Goal: Transaction & Acquisition: Purchase product/service

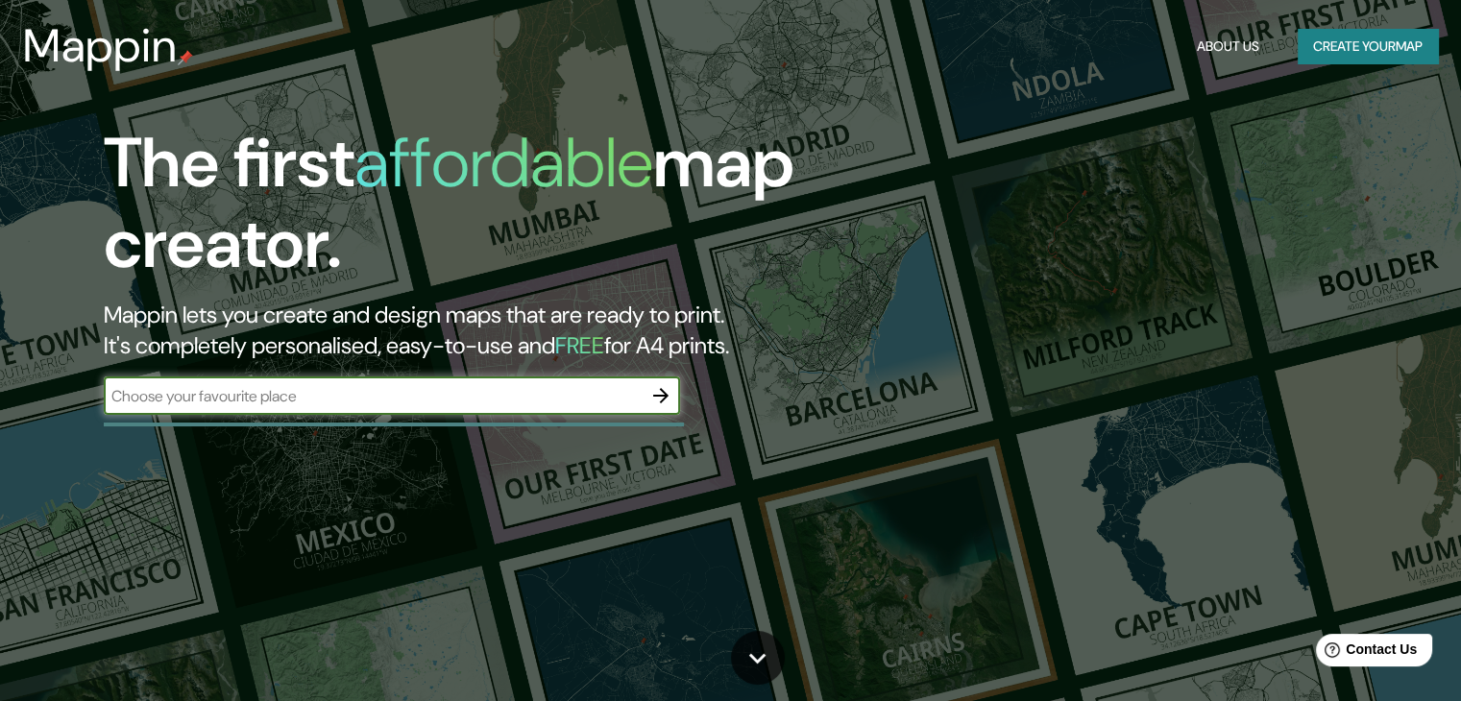
click at [620, 392] on input "text" at bounding box center [373, 396] width 538 height 22
type input "[GEOGRAPHIC_DATA]"
click at [653, 387] on icon "button" at bounding box center [661, 395] width 23 height 23
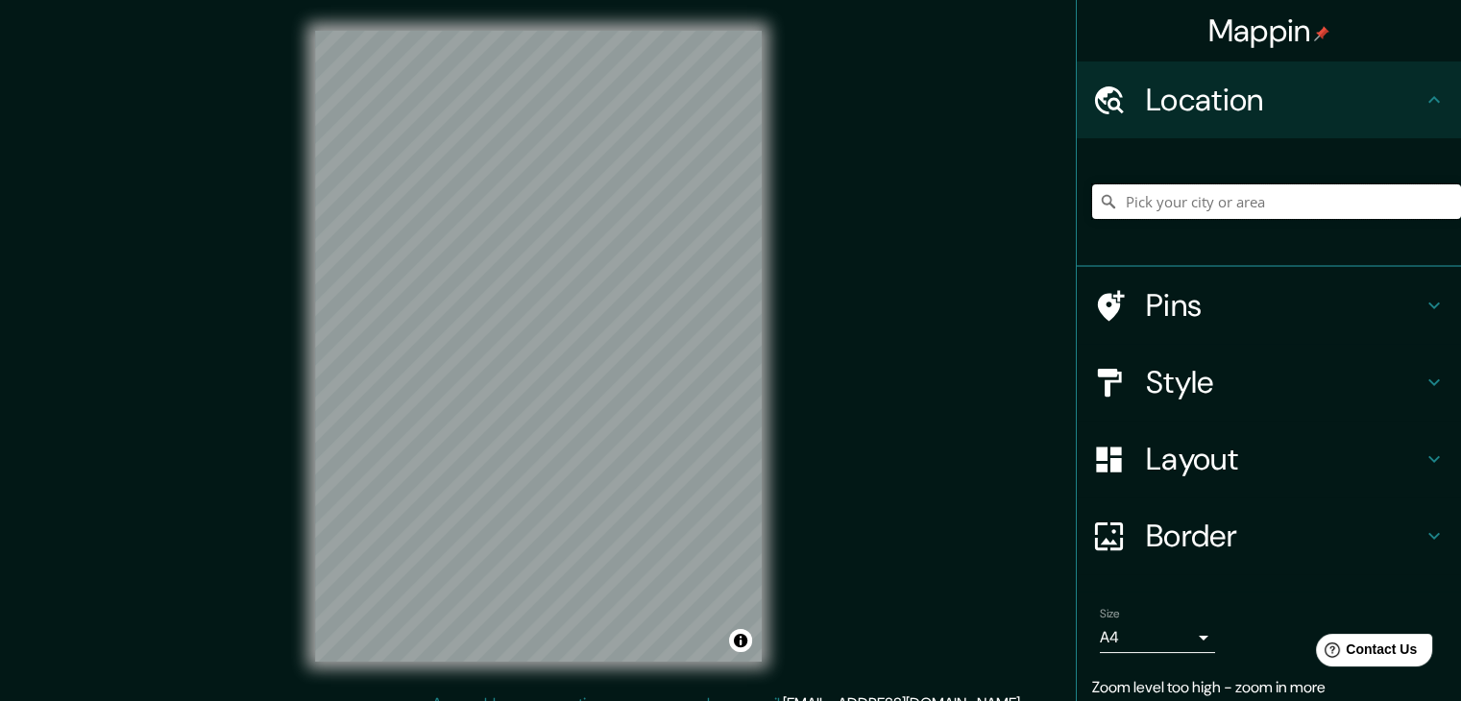
click at [1241, 199] on input "Pick your city or area" at bounding box center [1276, 201] width 369 height 35
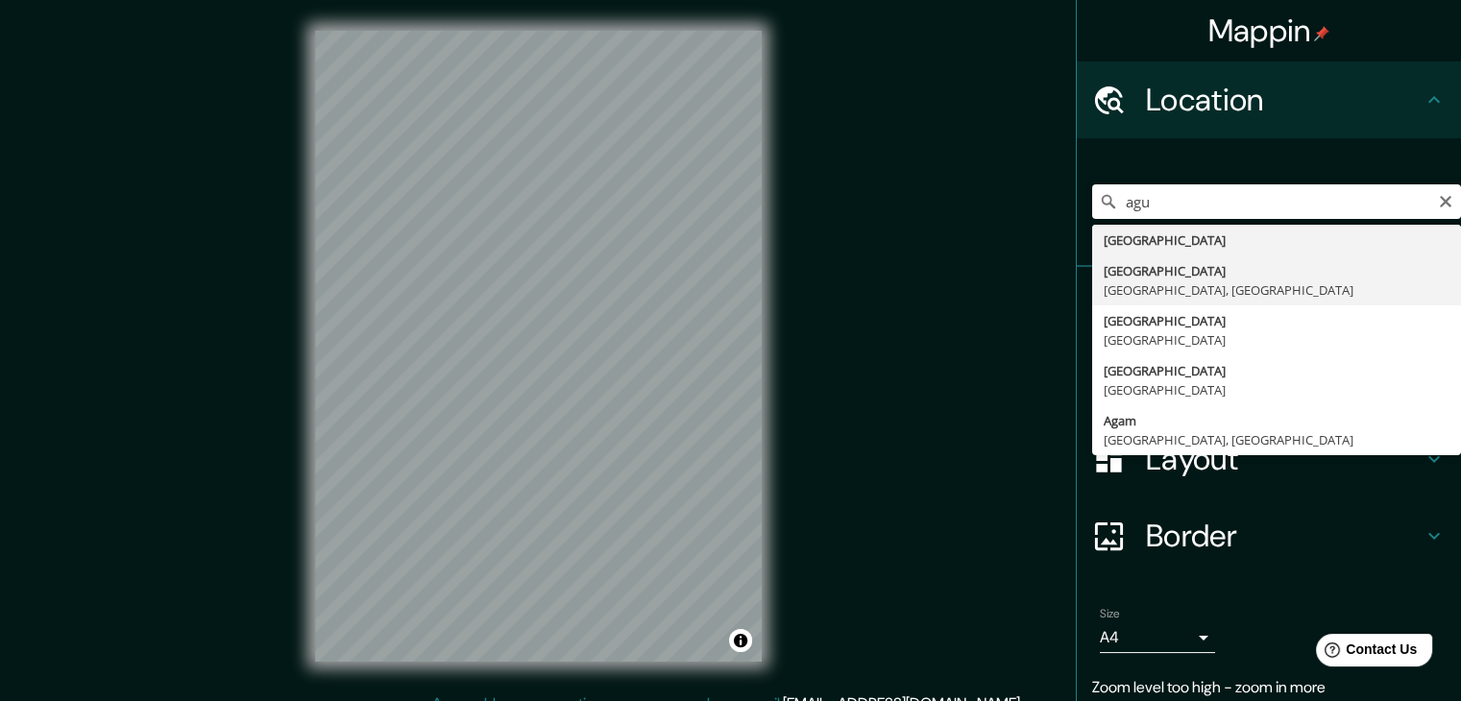
type input "[GEOGRAPHIC_DATA], [GEOGRAPHIC_DATA]"
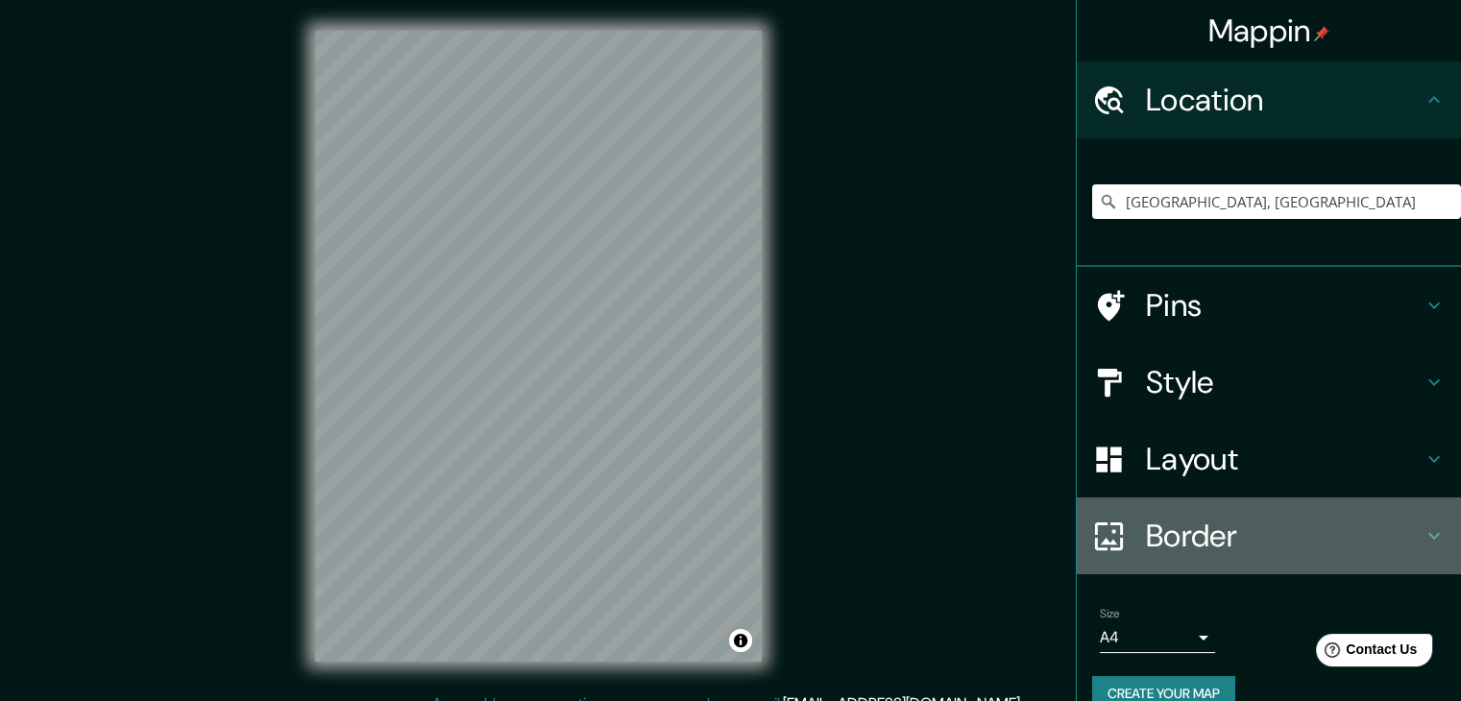
click at [1423, 541] on icon at bounding box center [1434, 536] width 23 height 23
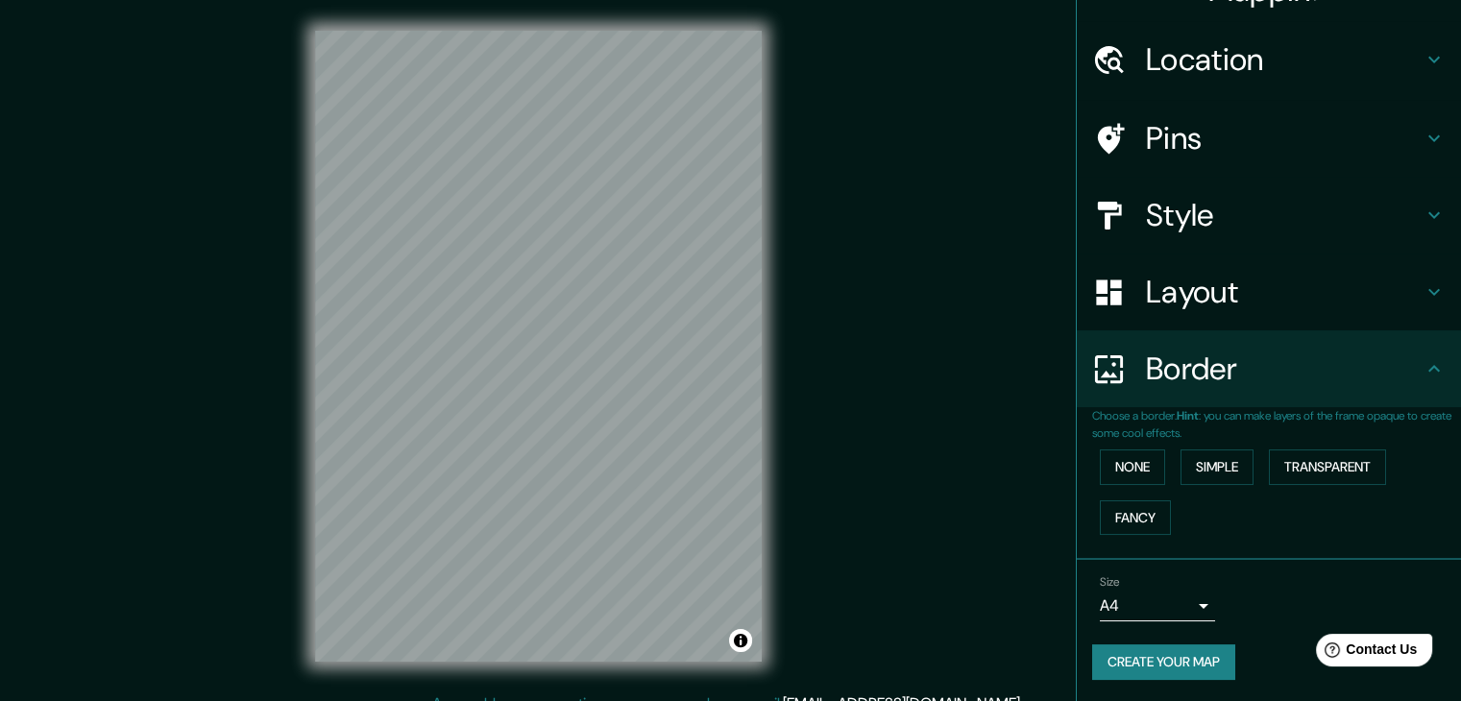
scroll to position [22, 0]
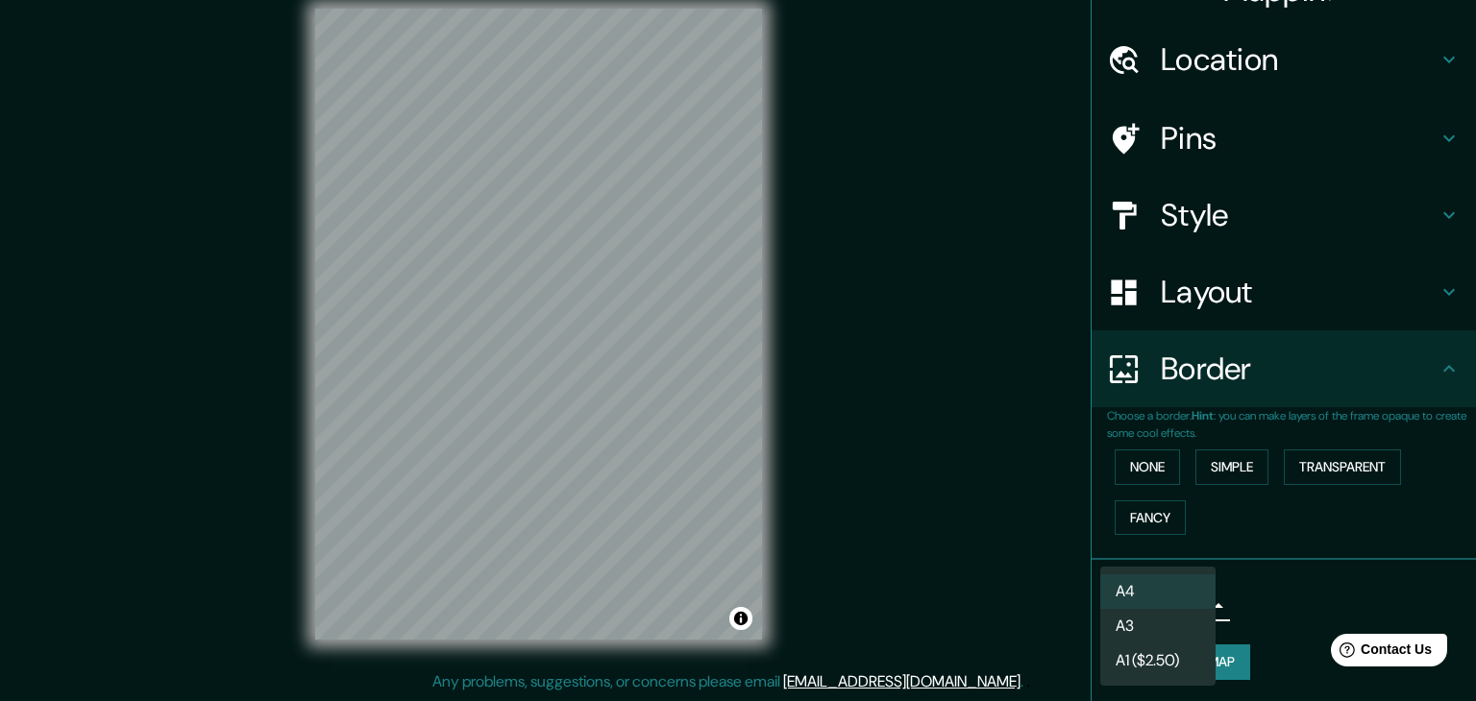
click at [1191, 607] on body "Mappin Location [GEOGRAPHIC_DATA], [GEOGRAPHIC_DATA] Pins Style Layout Border C…" at bounding box center [738, 328] width 1476 height 701
click at [1296, 588] on div at bounding box center [738, 350] width 1476 height 701
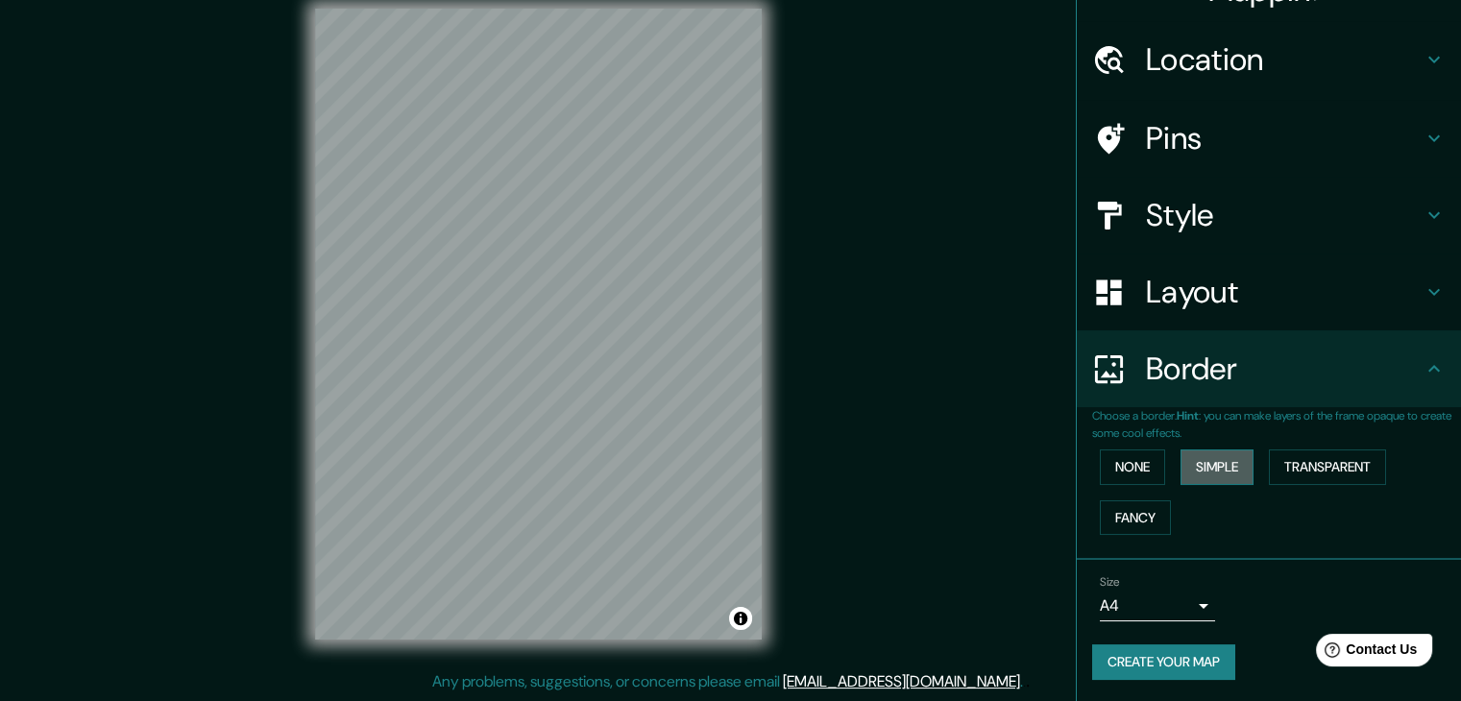
click at [1221, 470] on button "Simple" at bounding box center [1217, 468] width 73 height 36
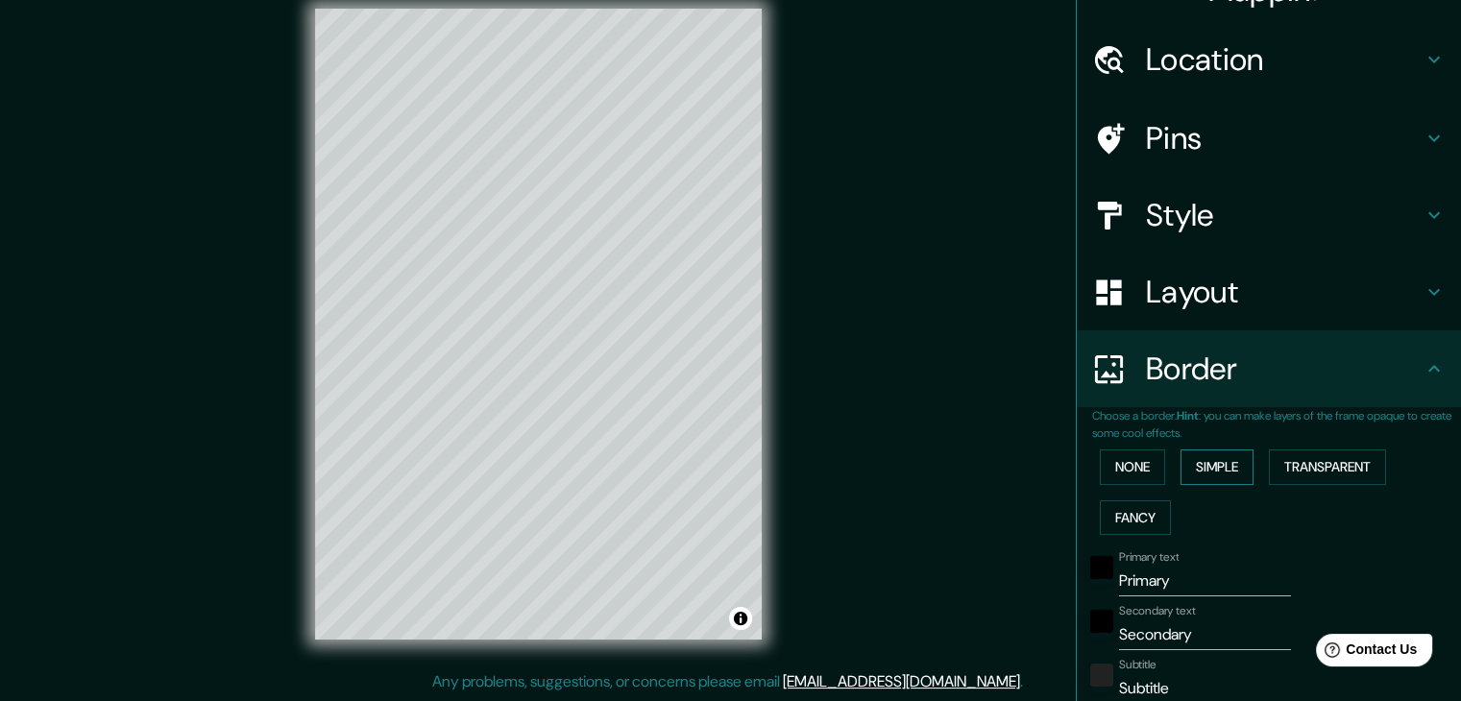
click at [1221, 470] on button "Simple" at bounding box center [1217, 468] width 73 height 36
type input "37"
click at [1134, 472] on button "None" at bounding box center [1132, 468] width 65 height 36
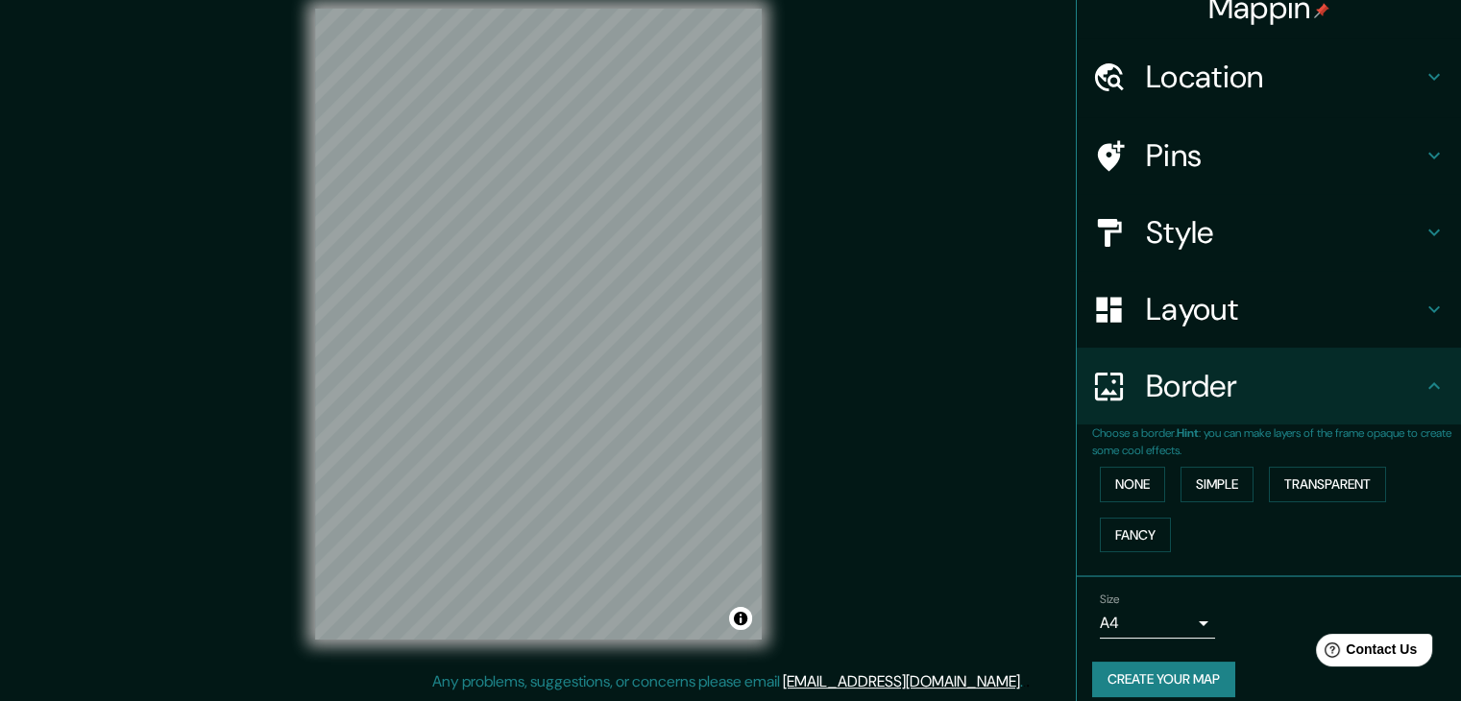
scroll to position [0, 0]
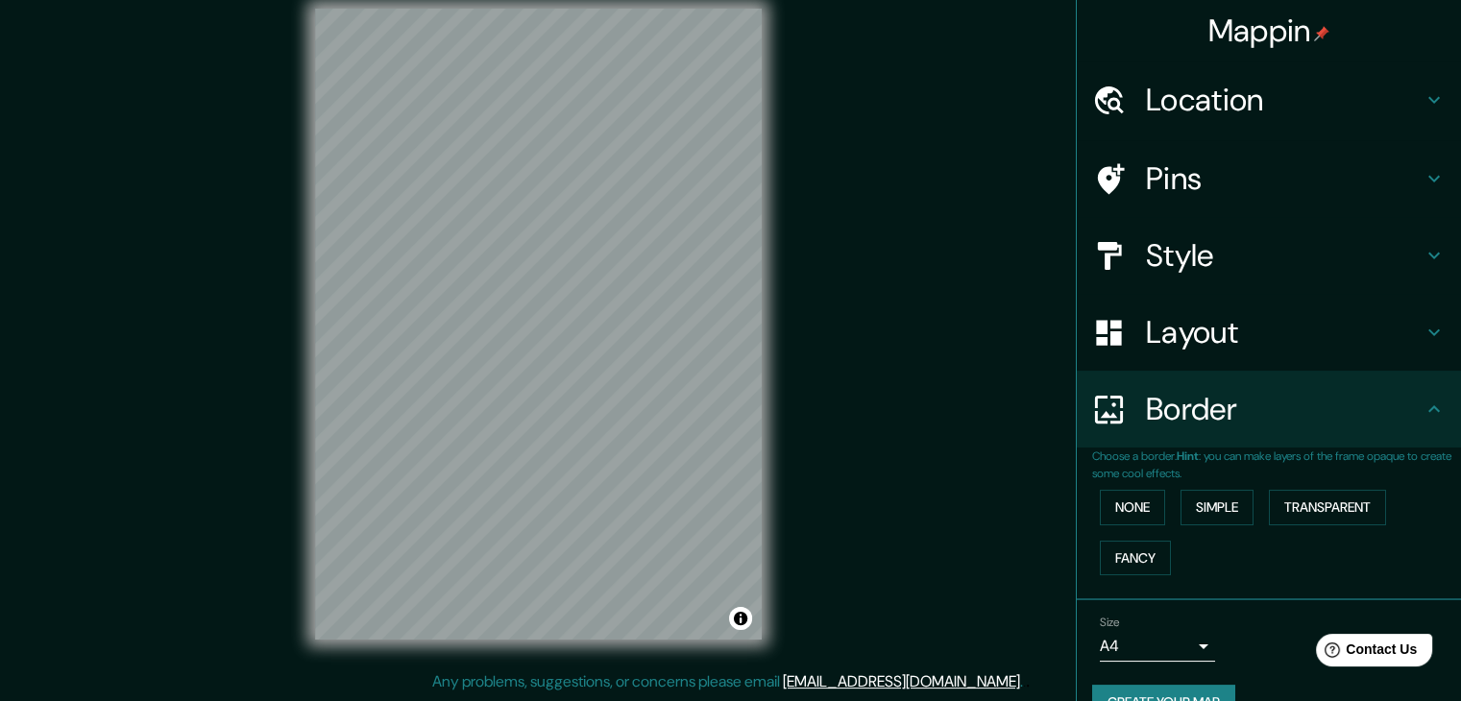
click at [1210, 97] on h4 "Location" at bounding box center [1284, 100] width 277 height 38
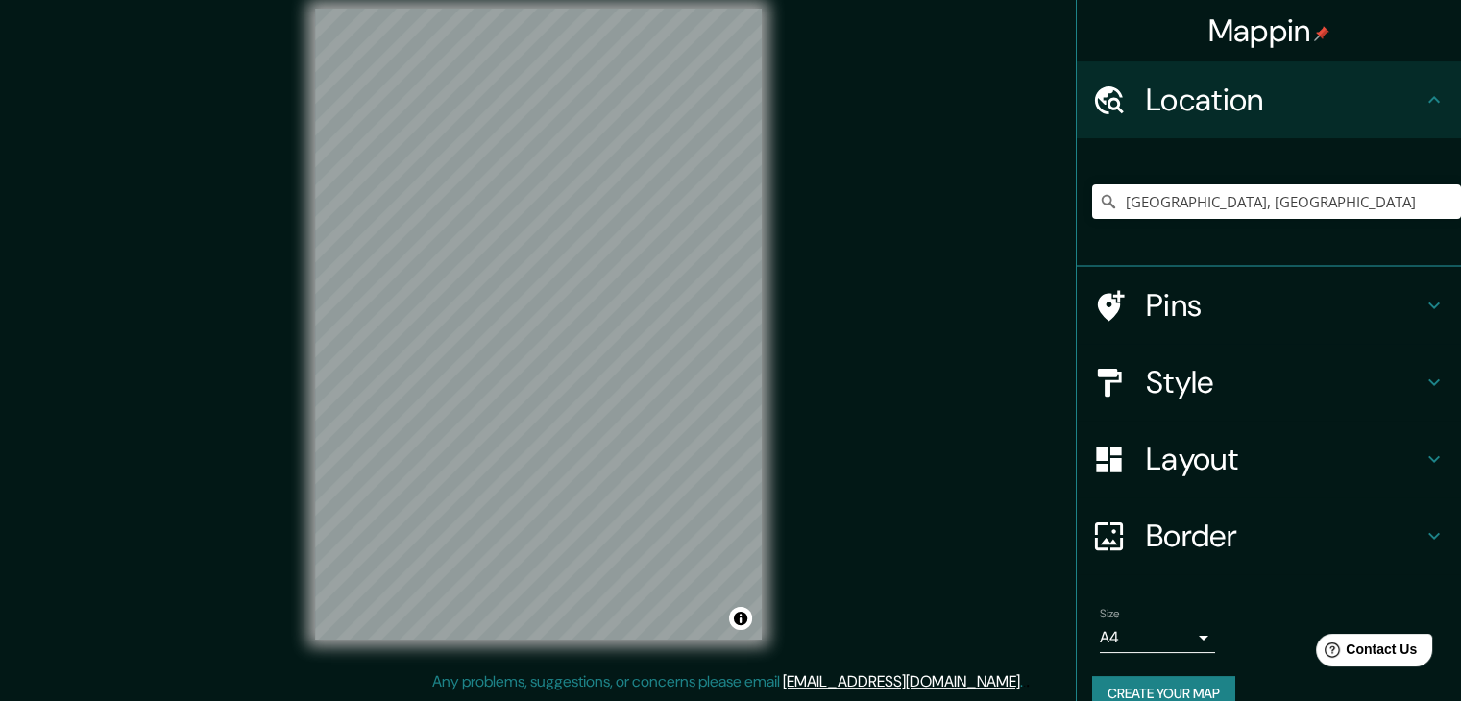
click at [1205, 309] on h4 "Pins" at bounding box center [1284, 305] width 277 height 38
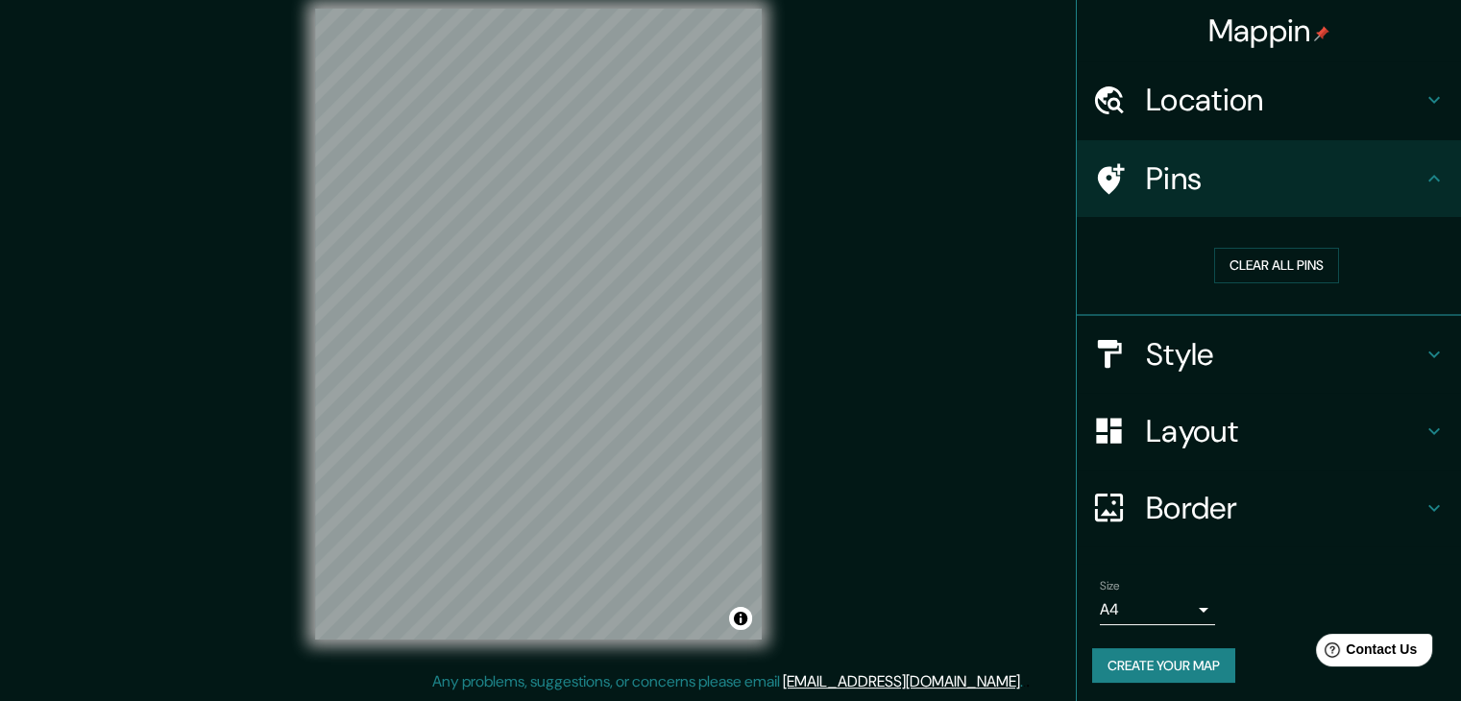
click at [1212, 355] on h4 "Style" at bounding box center [1284, 354] width 277 height 38
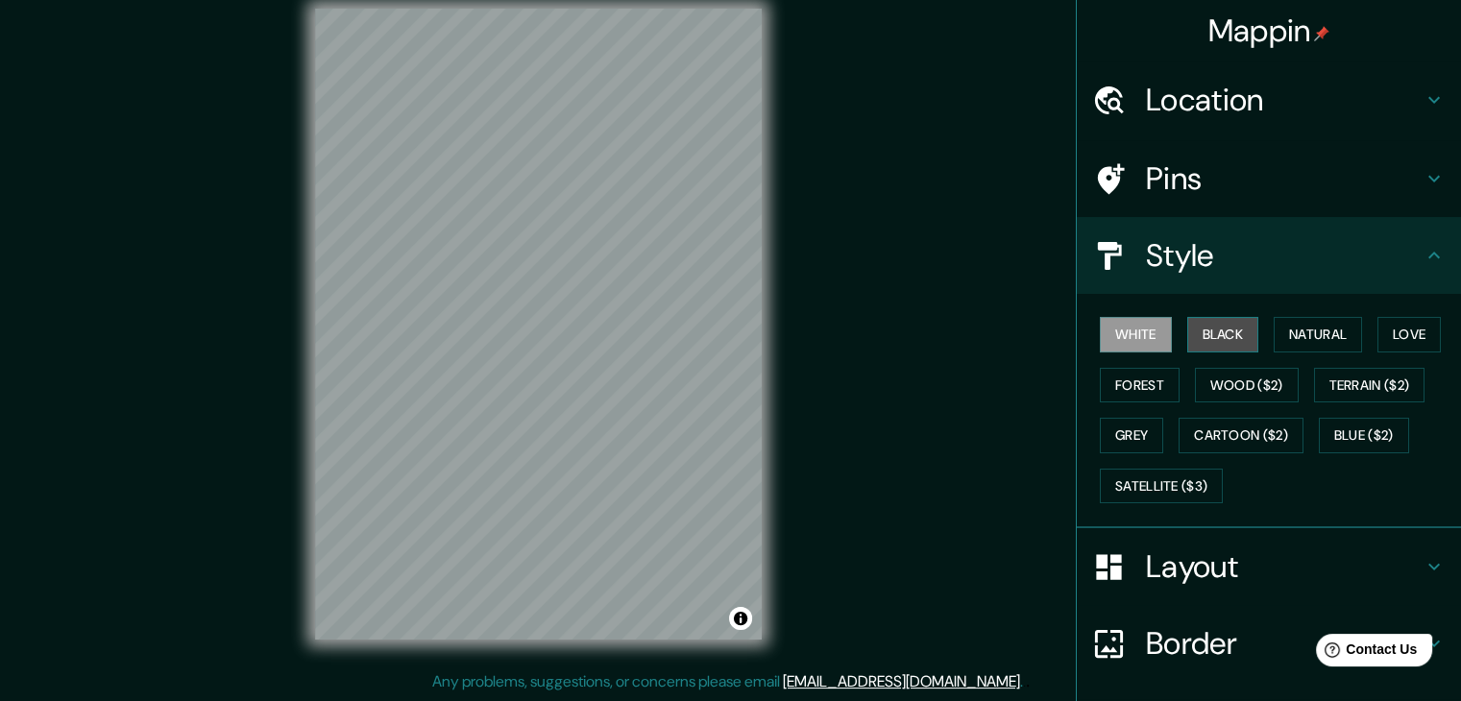
click at [1228, 336] on button "Black" at bounding box center [1224, 335] width 72 height 36
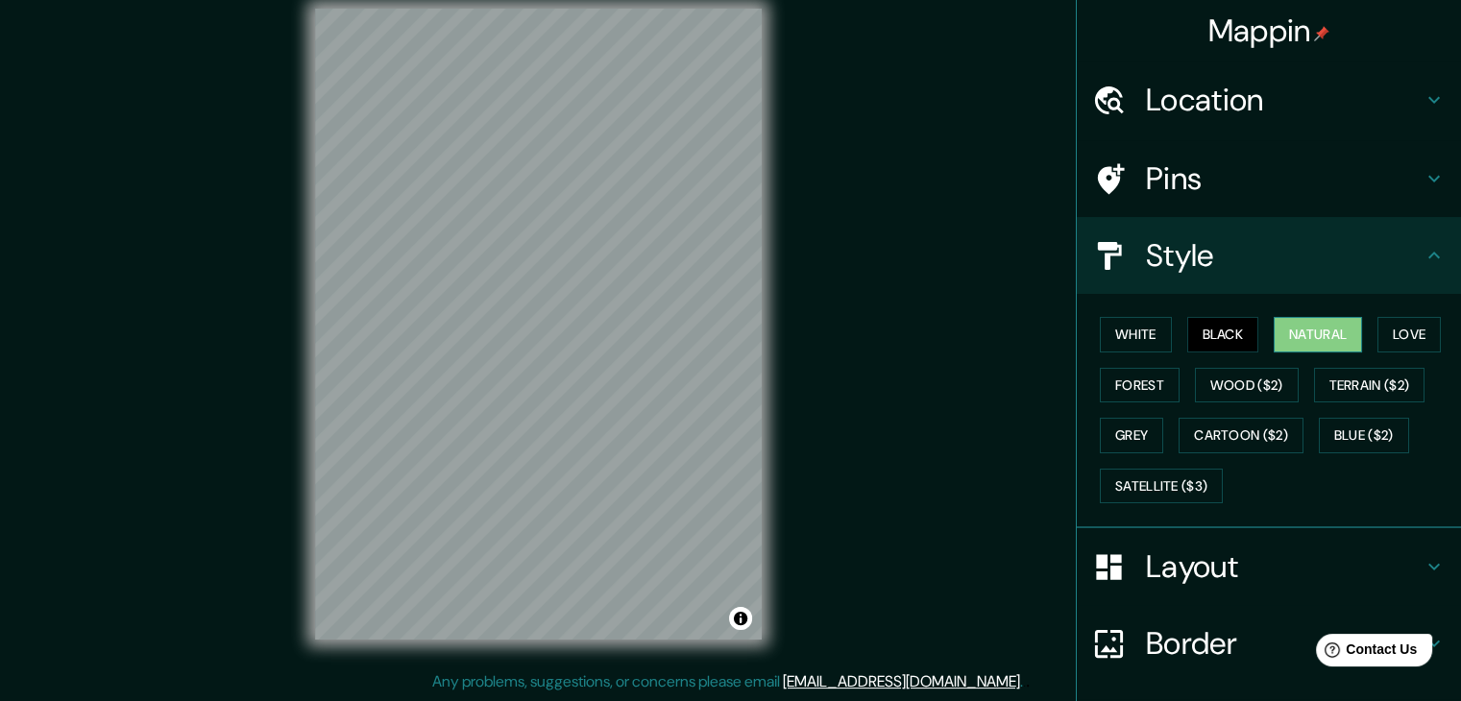
click at [1303, 331] on button "Natural" at bounding box center [1318, 335] width 88 height 36
click at [1391, 328] on button "Love" at bounding box center [1409, 335] width 63 height 36
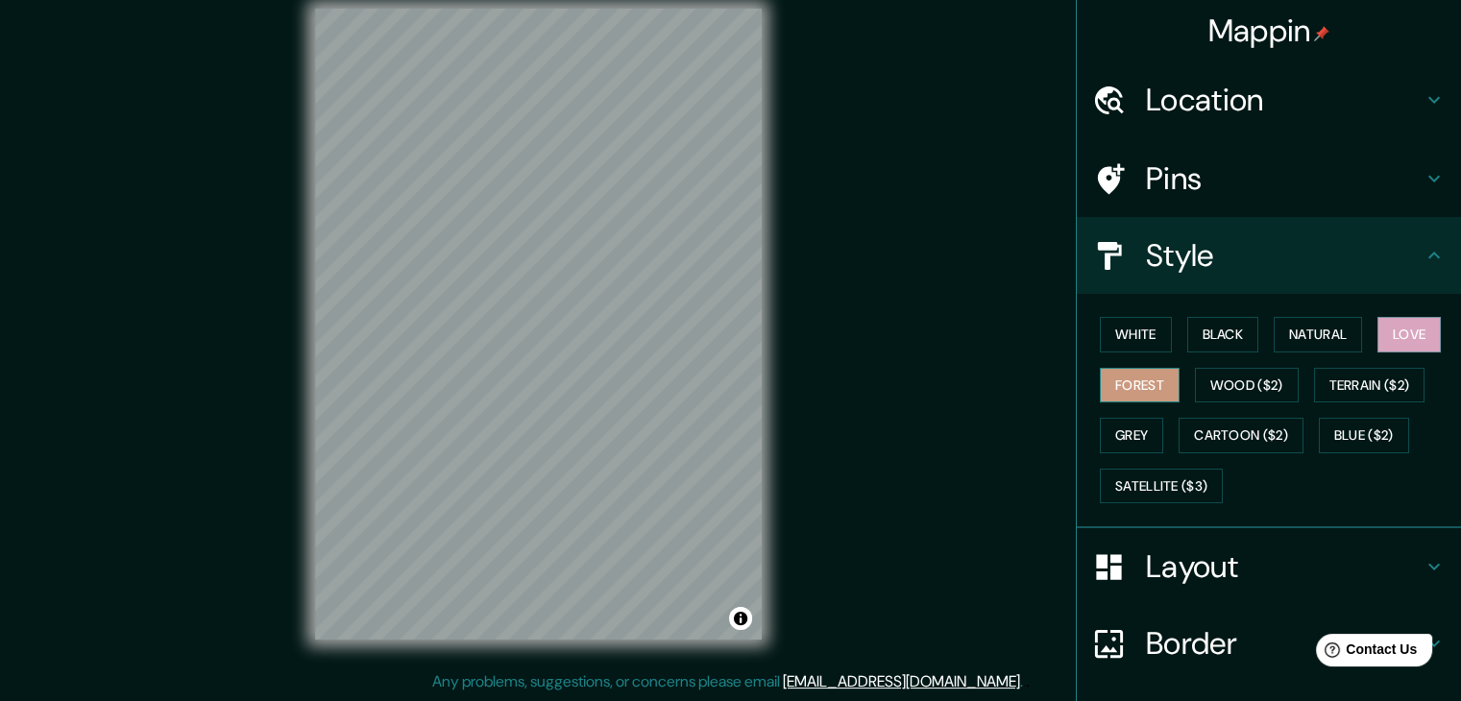
click at [1116, 386] on button "Forest" at bounding box center [1140, 386] width 80 height 36
click at [1128, 431] on button "Grey" at bounding box center [1131, 436] width 63 height 36
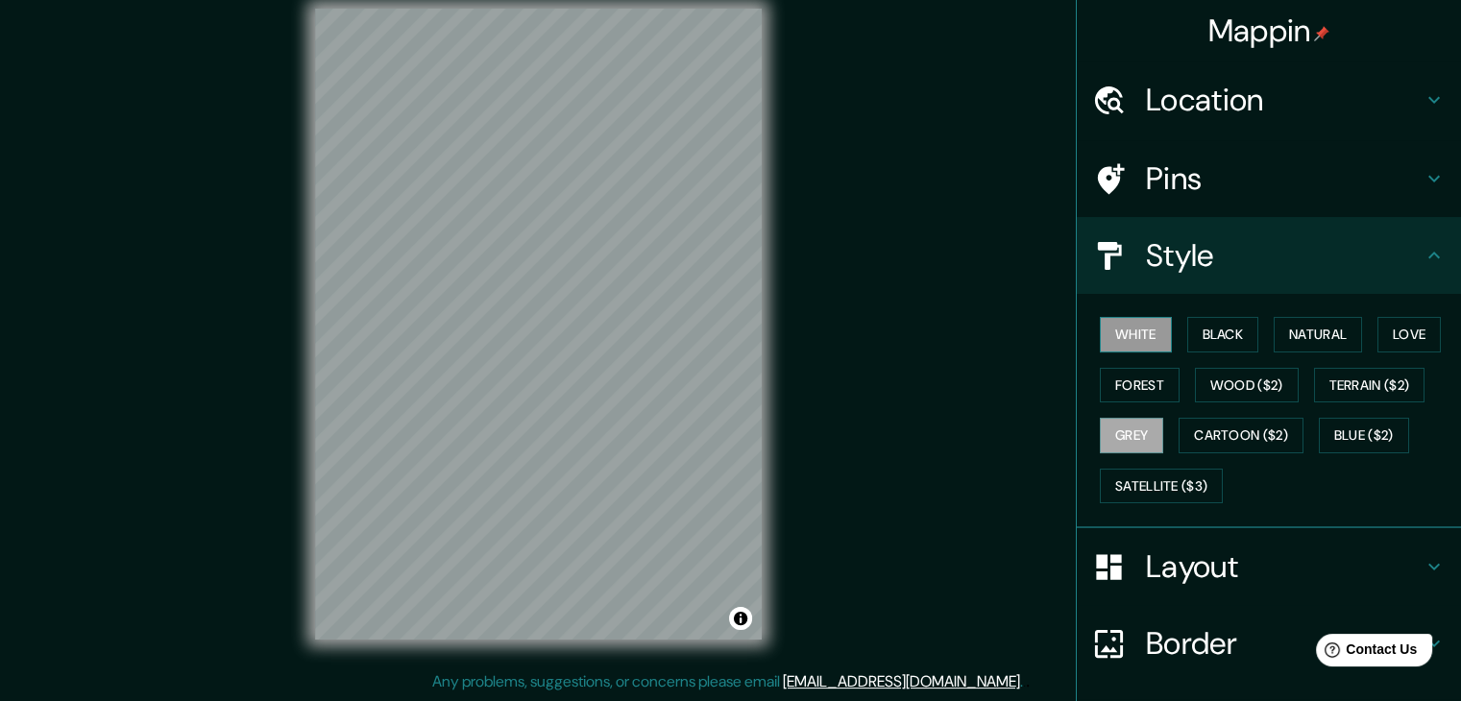
click at [1129, 331] on button "White" at bounding box center [1136, 335] width 72 height 36
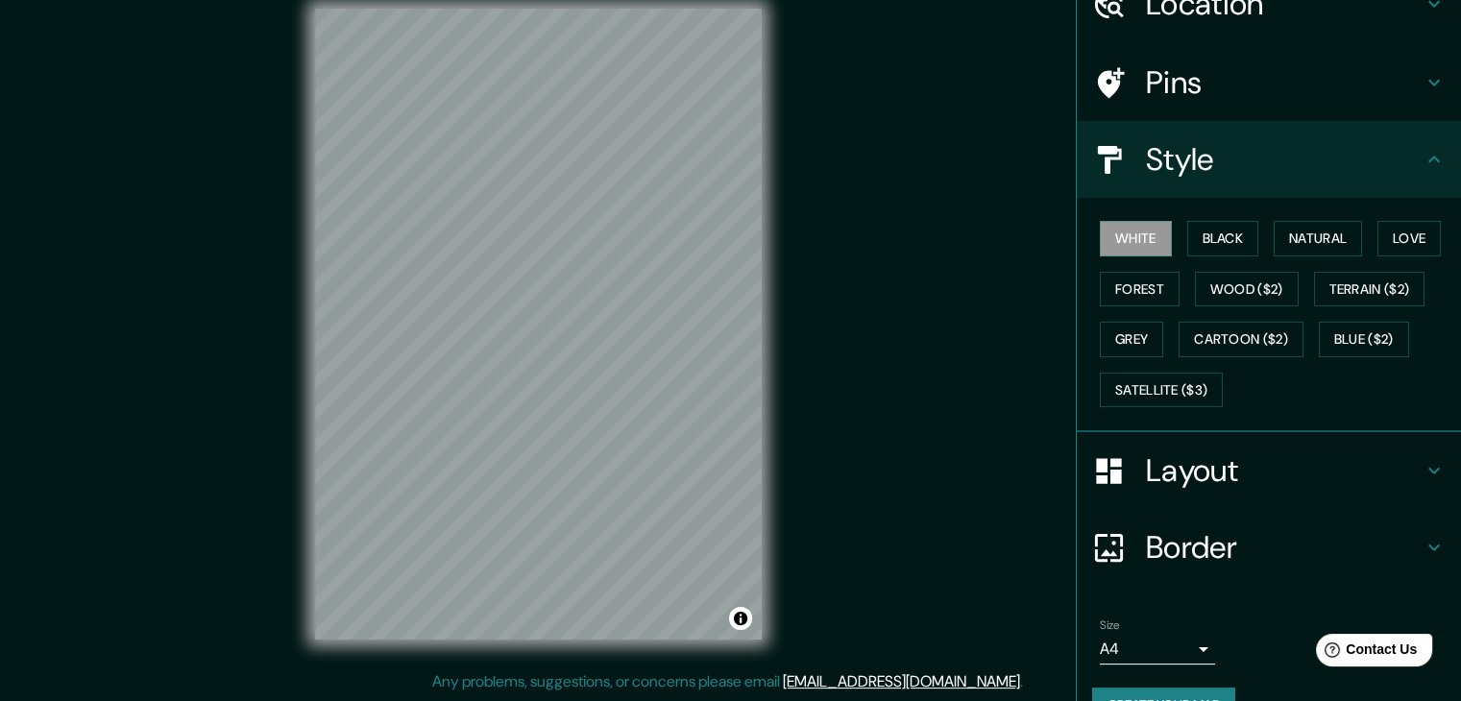
click at [1256, 448] on div "Layout" at bounding box center [1269, 470] width 384 height 77
